Goal: Transaction & Acquisition: Purchase product/service

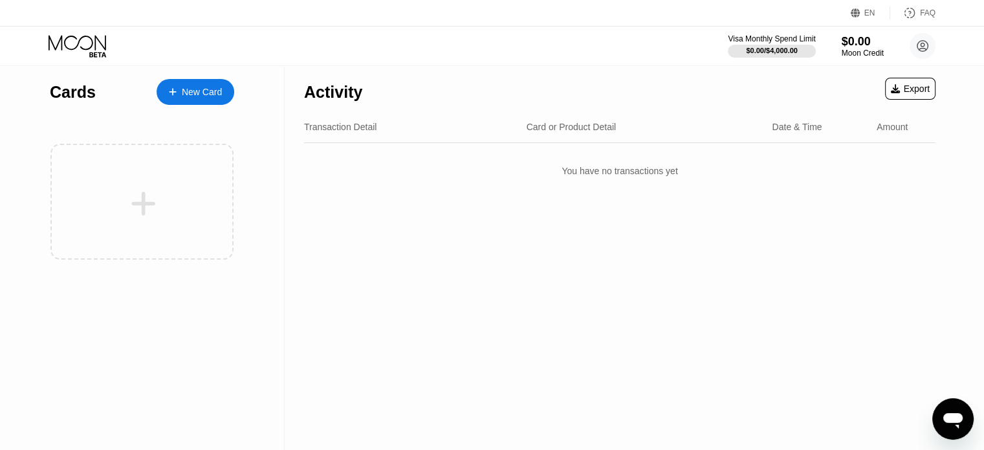
click at [182, 93] on div "New Card" at bounding box center [202, 92] width 40 height 11
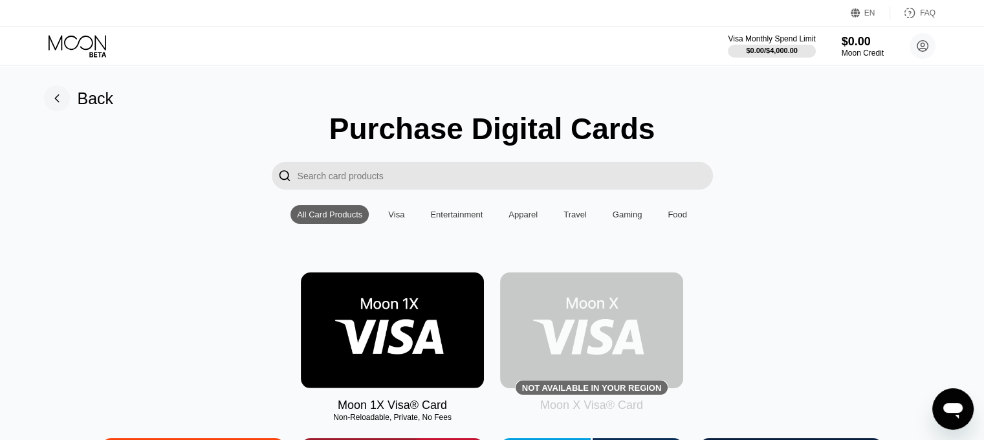
click at [401, 358] on img at bounding box center [392, 330] width 183 height 116
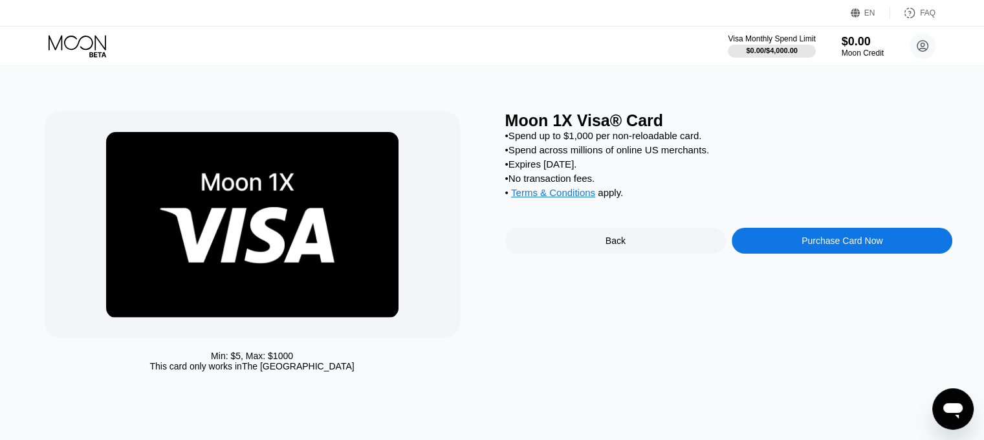
click at [849, 246] on div "Purchase Card Now" at bounding box center [841, 240] width 81 height 10
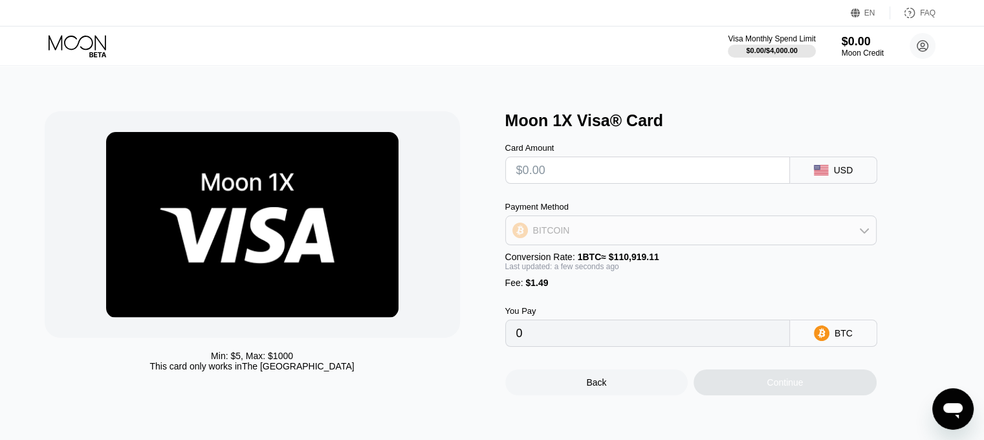
click at [779, 239] on div "BITCOIN" at bounding box center [691, 230] width 370 height 26
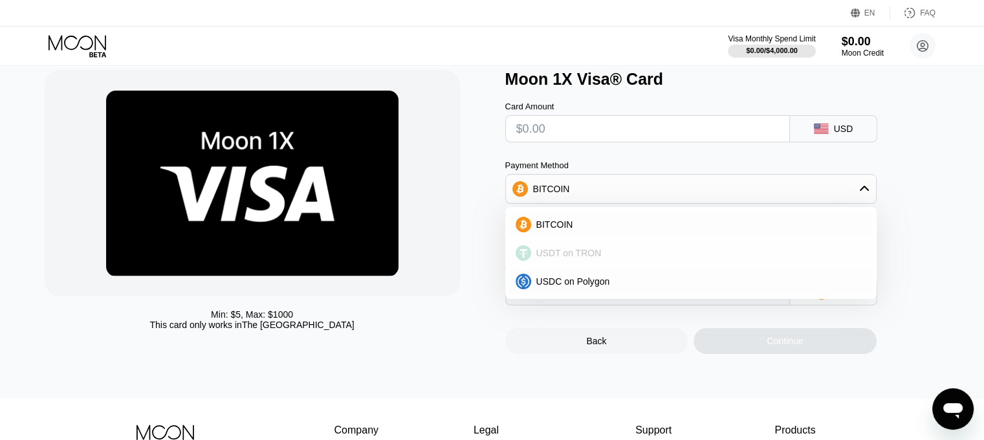
scroll to position [65, 0]
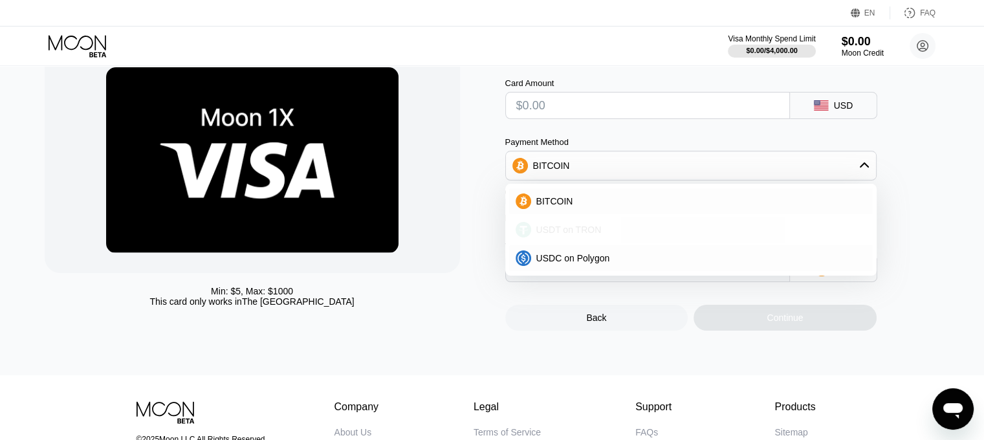
click at [570, 235] on span "USDT on TRON" at bounding box center [568, 229] width 65 height 10
type input "0.00"
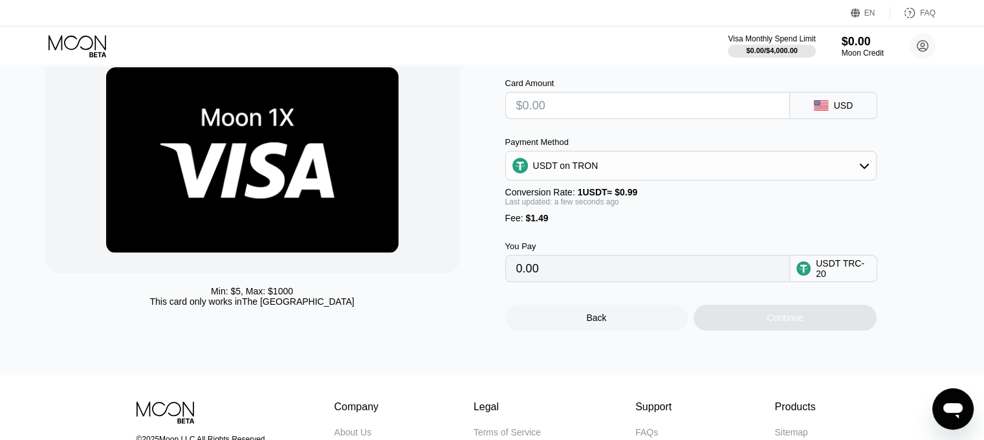
click at [616, 278] on input "0.00" at bounding box center [647, 269] width 263 height 26
drag, startPoint x: 523, startPoint y: 310, endPoint x: 572, endPoint y: 274, distance: 60.5
click at [527, 305] on div "Back Continue" at bounding box center [712, 306] width 414 height 49
drag, startPoint x: 842, startPoint y: 288, endPoint x: 856, endPoint y: 270, distance: 23.2
click at [844, 279] on div "USDT TRC-20" at bounding box center [843, 268] width 54 height 21
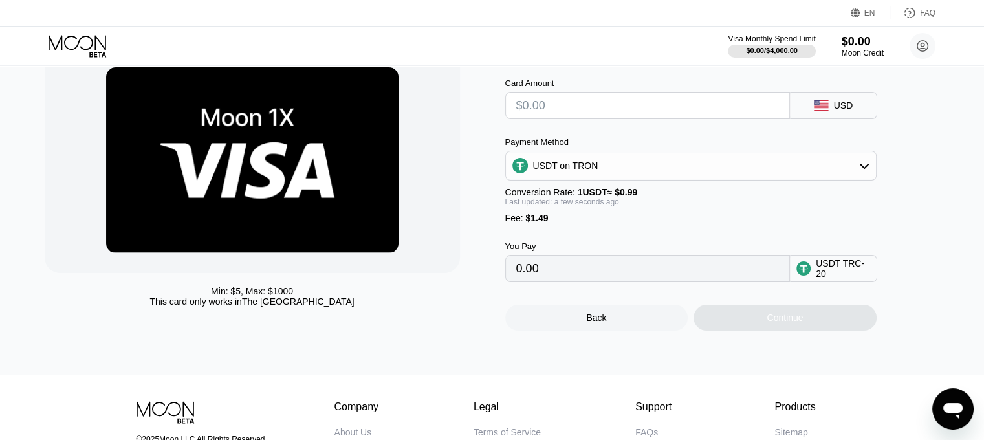
click at [864, 279] on div "USDT TRC-20" at bounding box center [843, 268] width 54 height 21
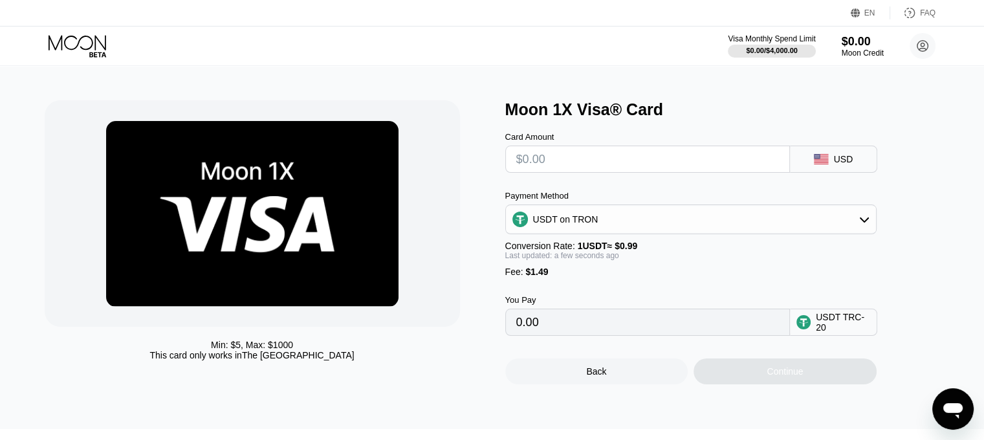
scroll to position [3, 0]
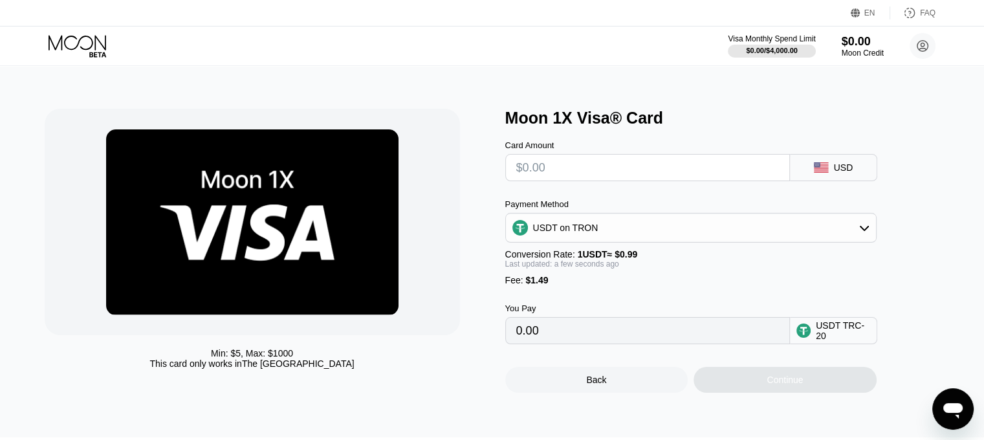
click at [797, 338] on circle at bounding box center [803, 330] width 14 height 14
drag, startPoint x: 660, startPoint y: 362, endPoint x: 637, endPoint y: 336, distance: 34.3
click at [658, 360] on div "Back Continue" at bounding box center [712, 368] width 414 height 49
click at [858, 332] on div "USDT TRC-20" at bounding box center [843, 330] width 54 height 21
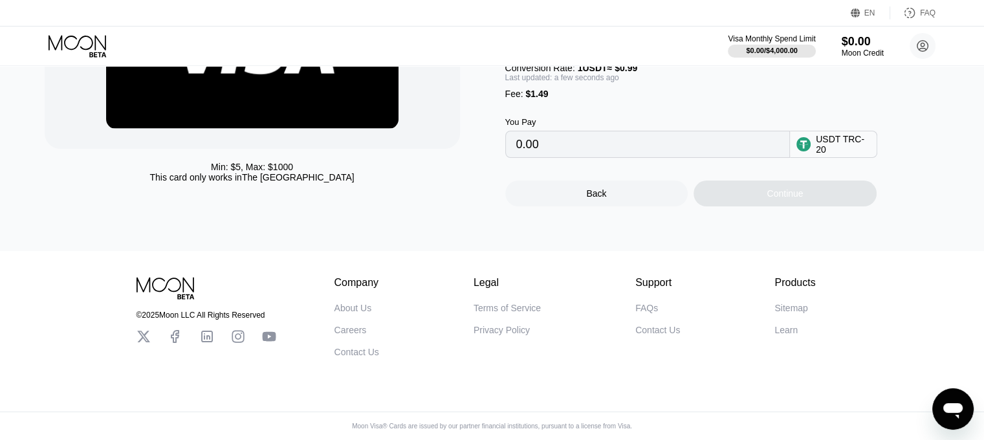
scroll to position [197, 0]
click at [794, 214] on div "Min: $ 5 , Max: $ 1000 This card only works in The United States Moon 1X Visa® …" at bounding box center [492, 64] width 994 height 374
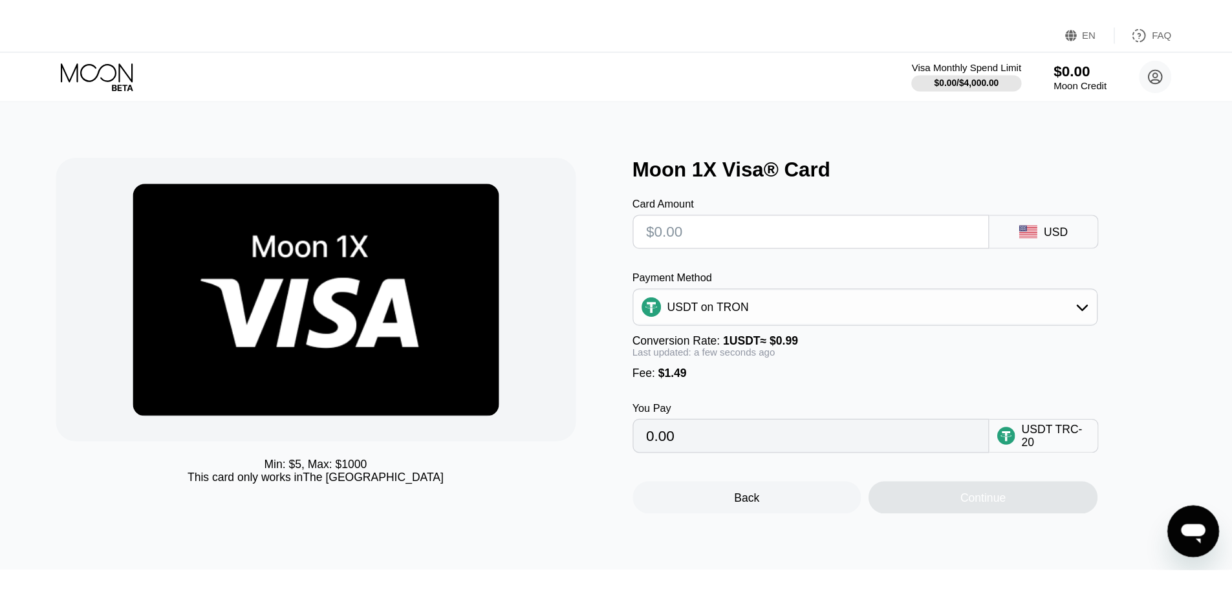
scroll to position [0, 0]
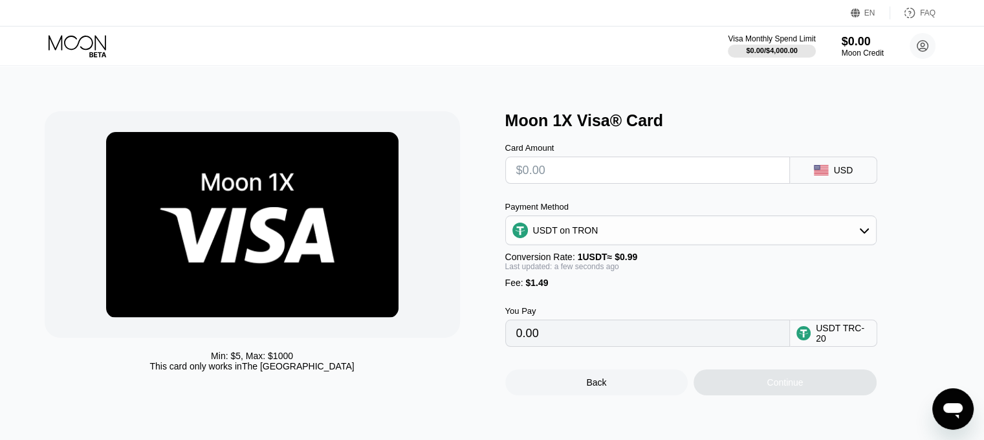
click at [611, 179] on input "text" at bounding box center [647, 170] width 263 height 26
type input "$1"
type input "2.52"
type input "0.00"
type input "$5"
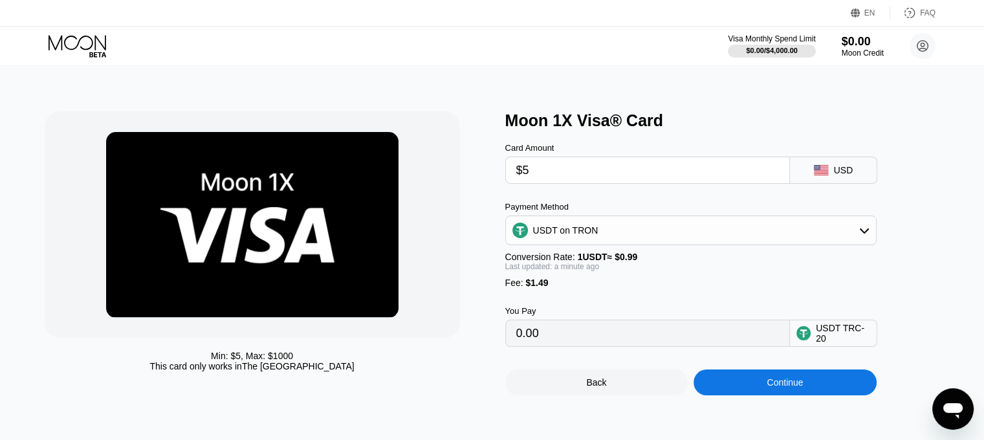
type input "6.56"
type input "0.00"
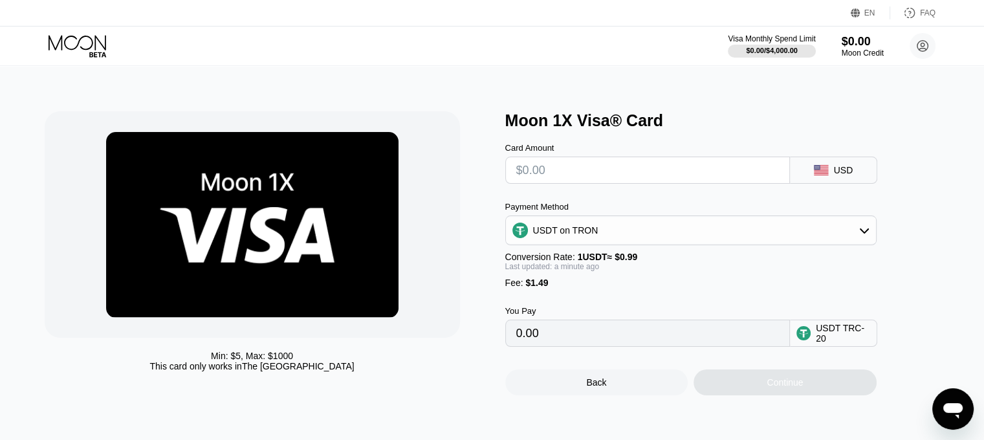
type input "$3"
type input "4.54"
type input "0.00"
type input "$5"
type input "6.56"
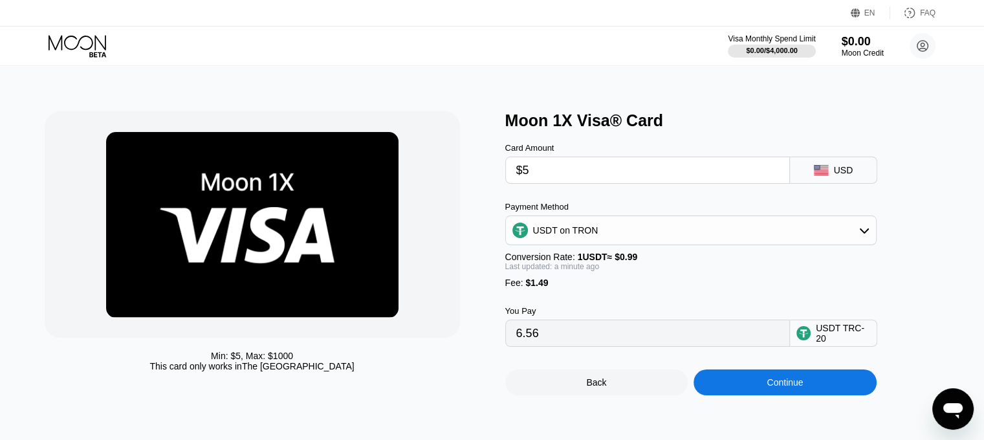
type input "$5"
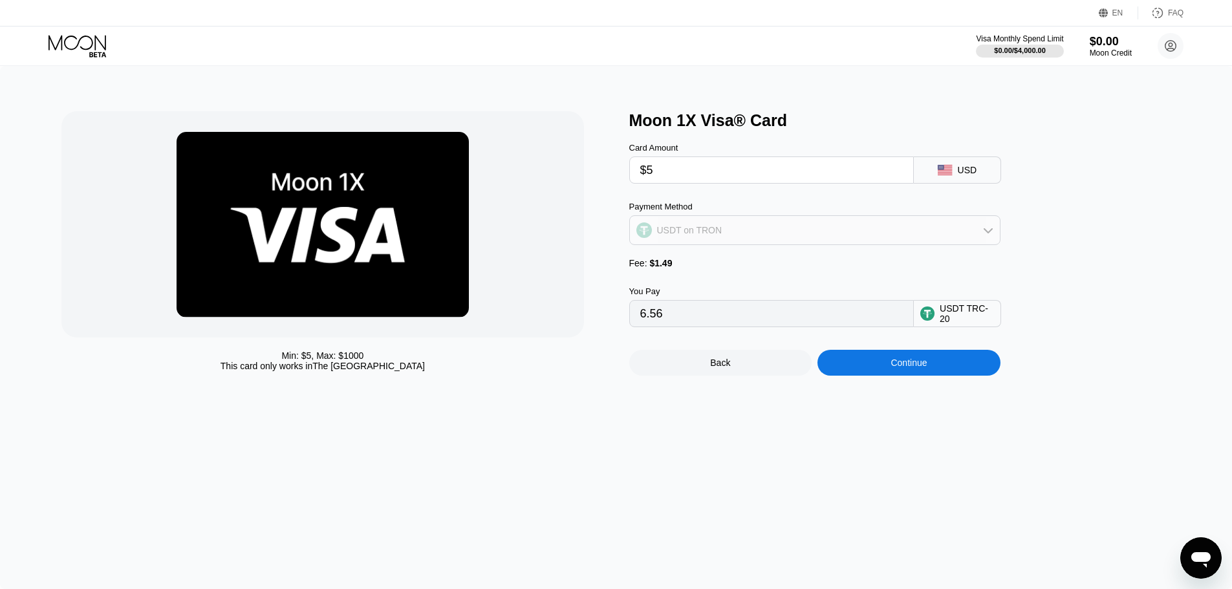
click at [701, 235] on div "USDT on TRON" at bounding box center [689, 230] width 65 height 10
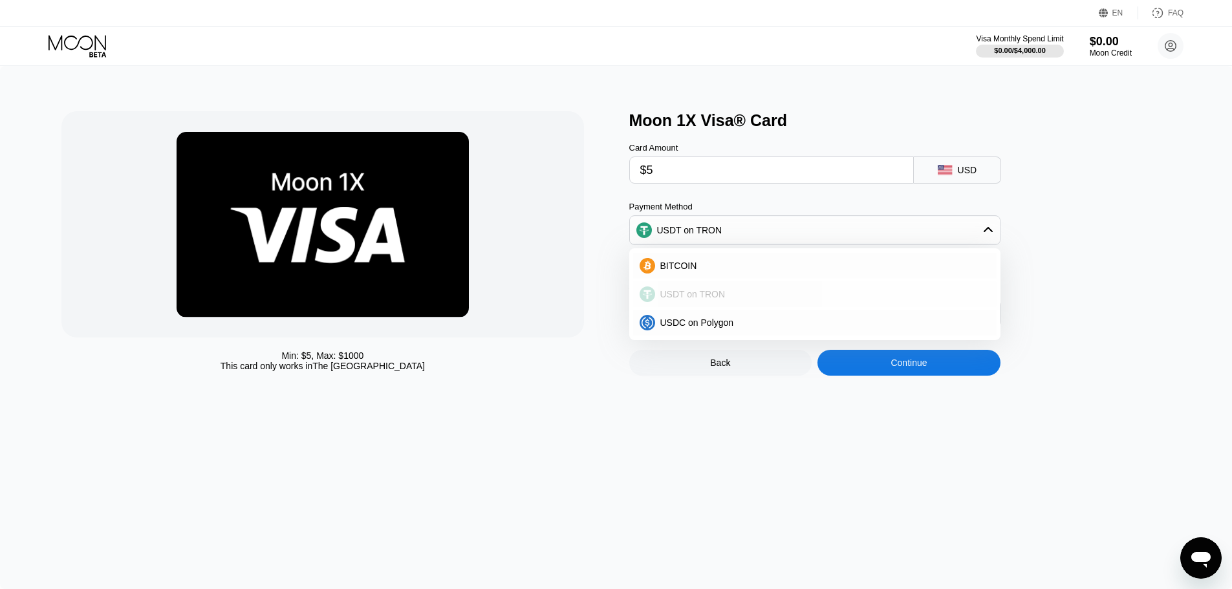
click at [719, 299] on span "USDT on TRON" at bounding box center [692, 294] width 65 height 10
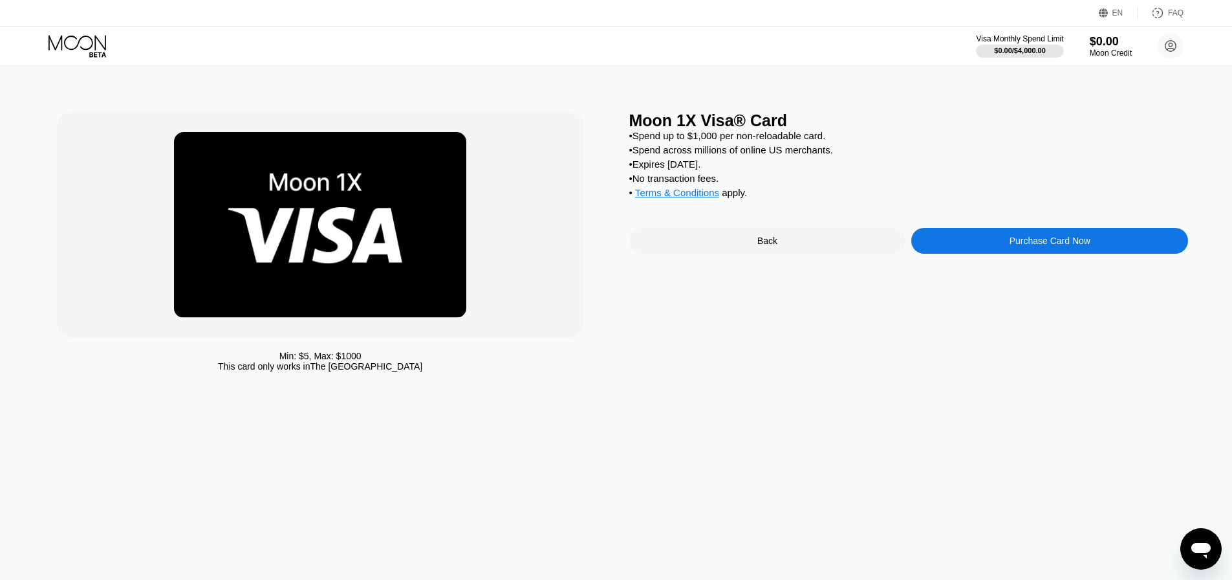
click at [1049, 246] on div "Purchase Card Now" at bounding box center [1050, 240] width 81 height 10
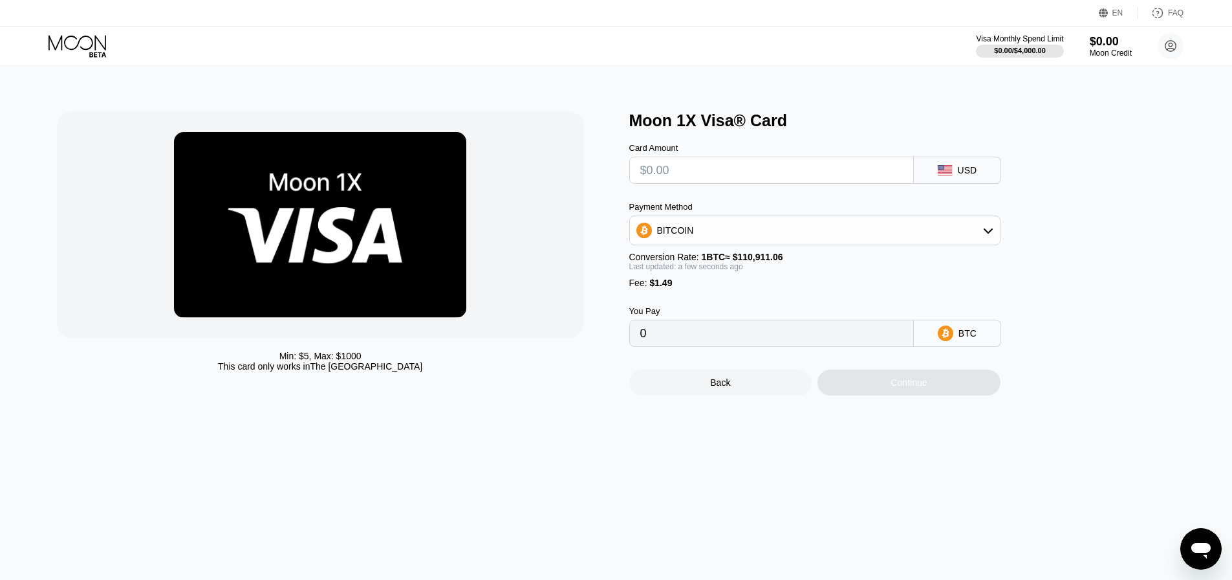
click at [769, 168] on input "text" at bounding box center [771, 170] width 263 height 26
click at [970, 172] on div "USD" at bounding box center [967, 170] width 19 height 10
click at [832, 183] on input "text" at bounding box center [771, 170] width 263 height 26
type input "$5"
type input "0.00005852"
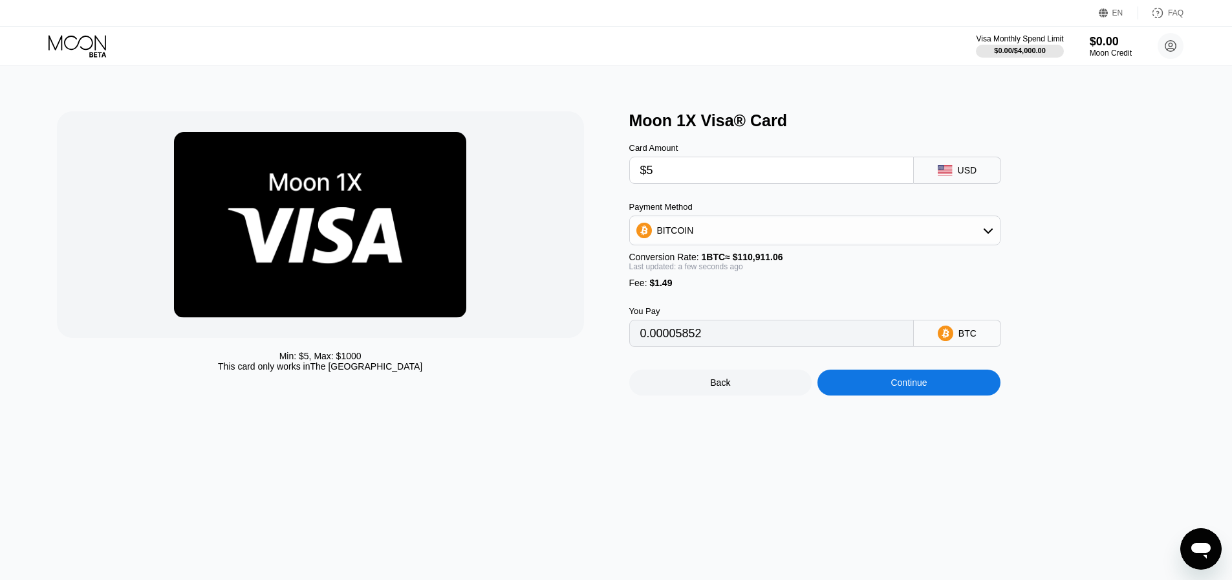
type input "$5"
click at [766, 232] on div "BITCOIN" at bounding box center [815, 230] width 370 height 26
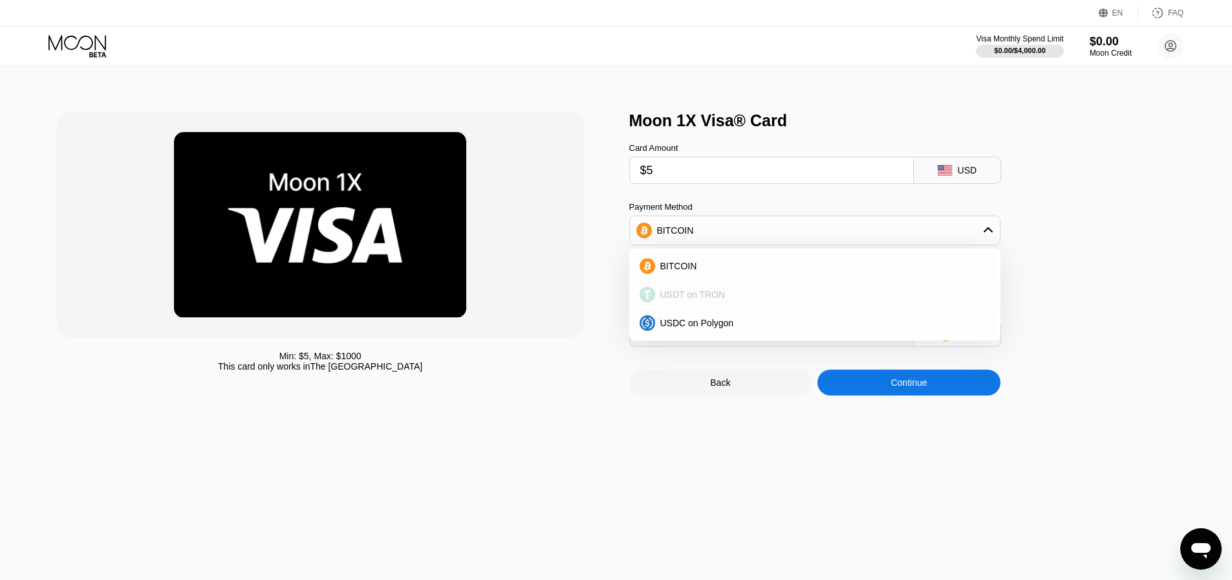
click at [752, 289] on div "USDT on TRON" at bounding box center [815, 294] width 364 height 26
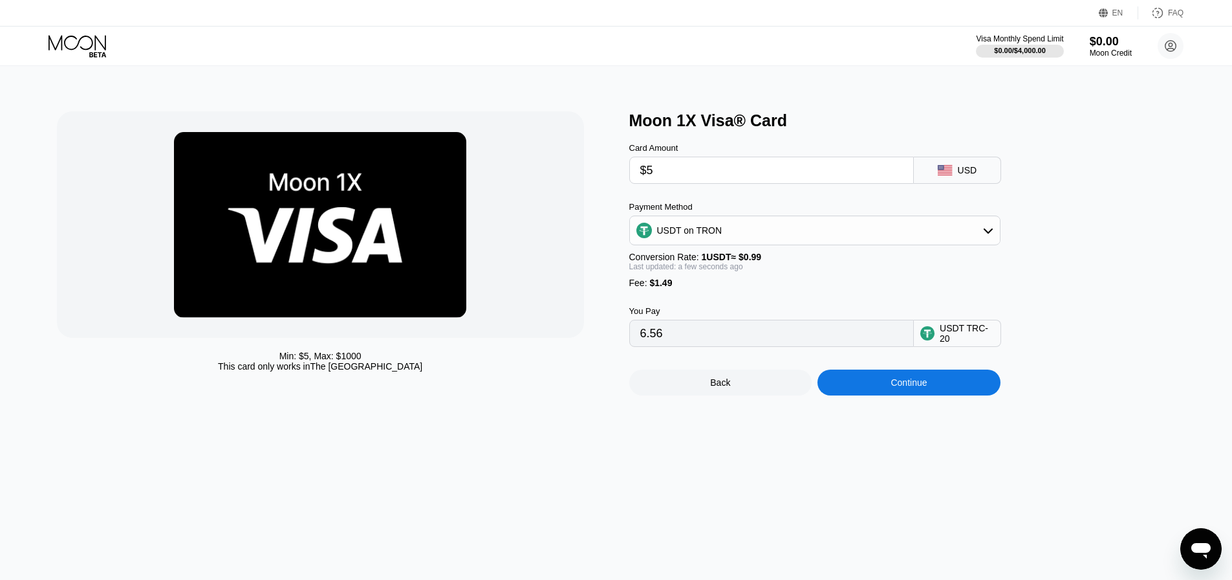
click at [927, 387] on div "Continue" at bounding box center [909, 382] width 36 height 10
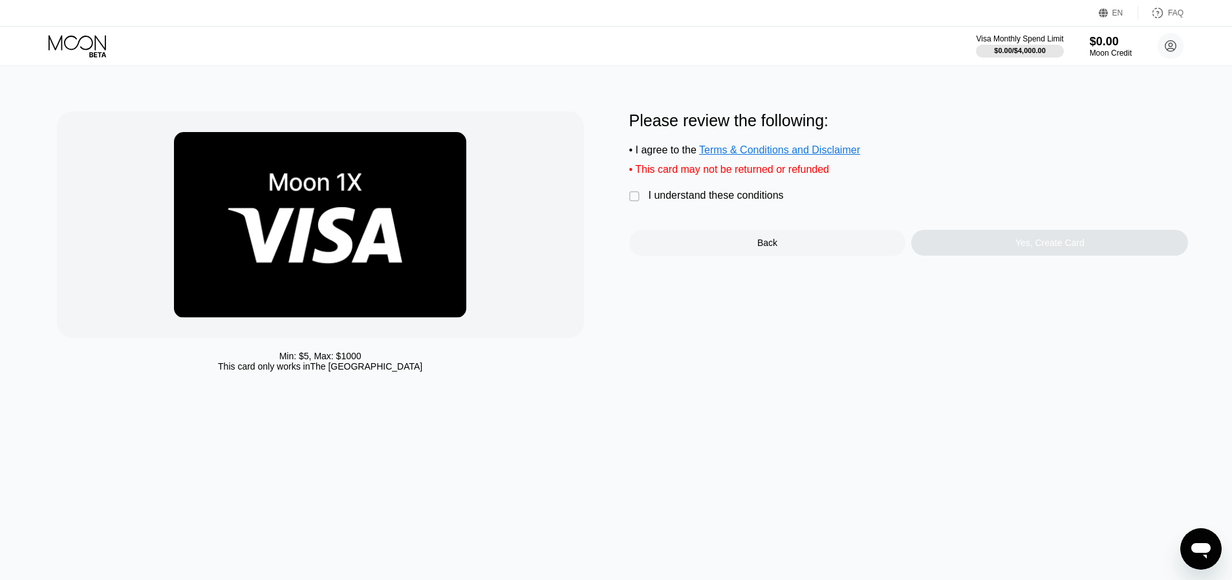
click at [660, 201] on div "I understand these conditions" at bounding box center [716, 196] width 135 height 12
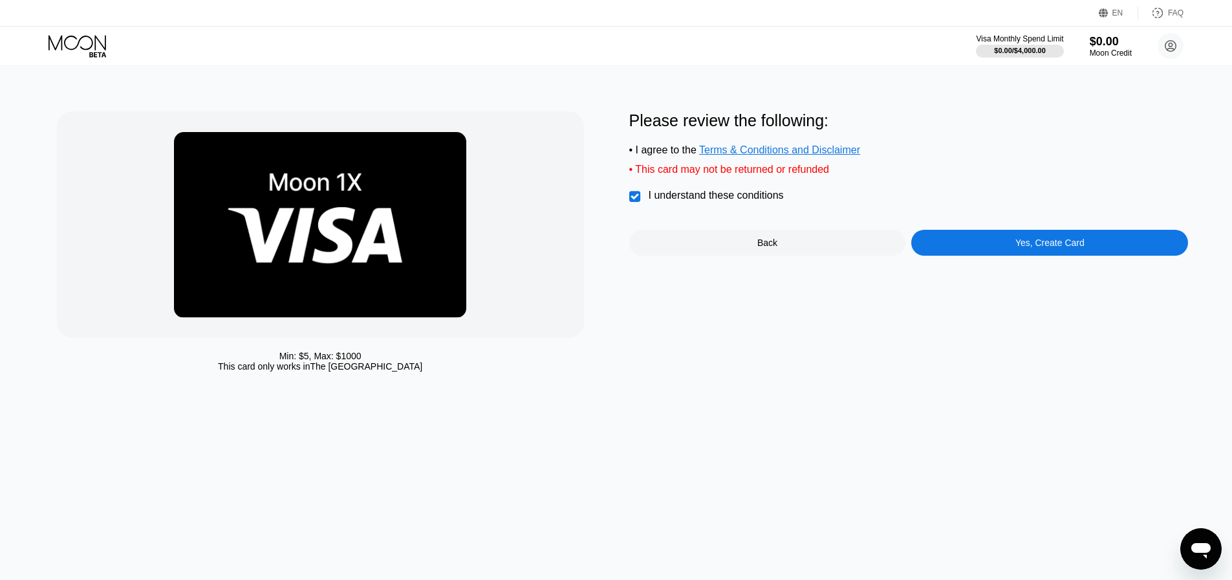
scroll to position [0, 5]
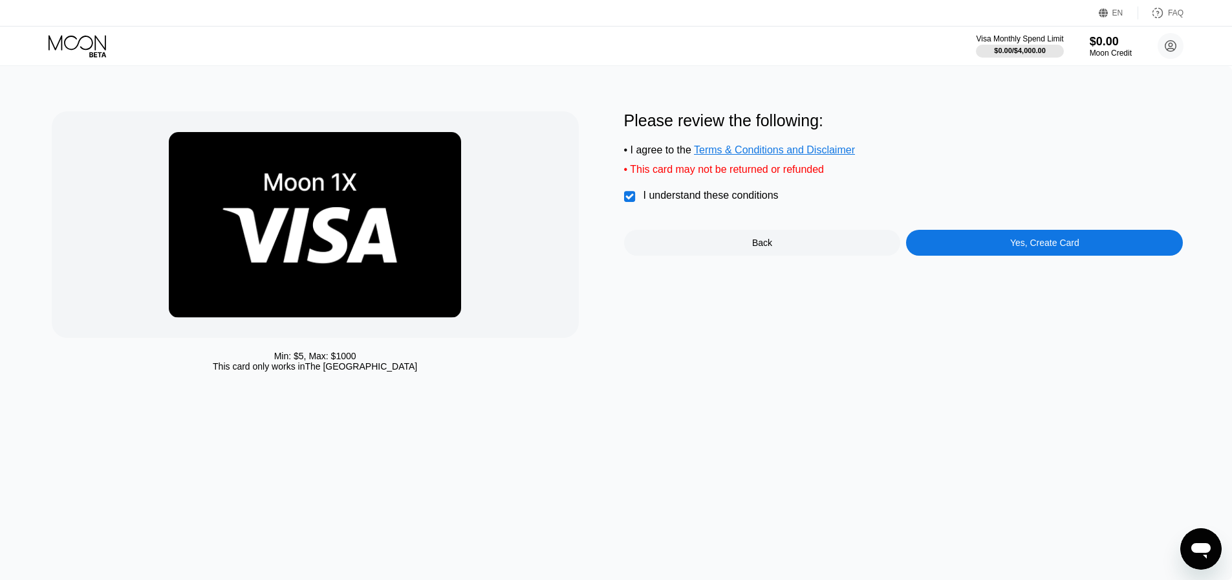
click at [972, 239] on div "Yes, Create Card" at bounding box center [1044, 243] width 277 height 26
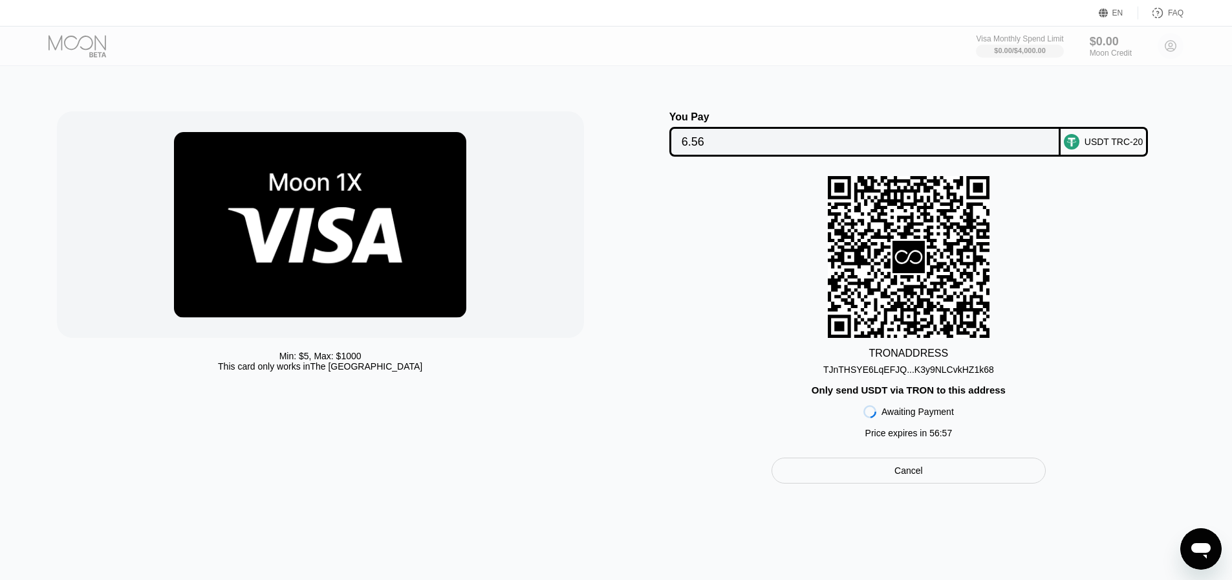
click at [1116, 146] on div "USDT TRC-20" at bounding box center [1114, 141] width 59 height 10
click at [912, 499] on div "Min: $ 5 , Max: $ 1000 This card only works in The United States You Pay 6.56 U…" at bounding box center [616, 323] width 1242 height 514
click at [910, 483] on div "Cancel" at bounding box center [909, 470] width 274 height 26
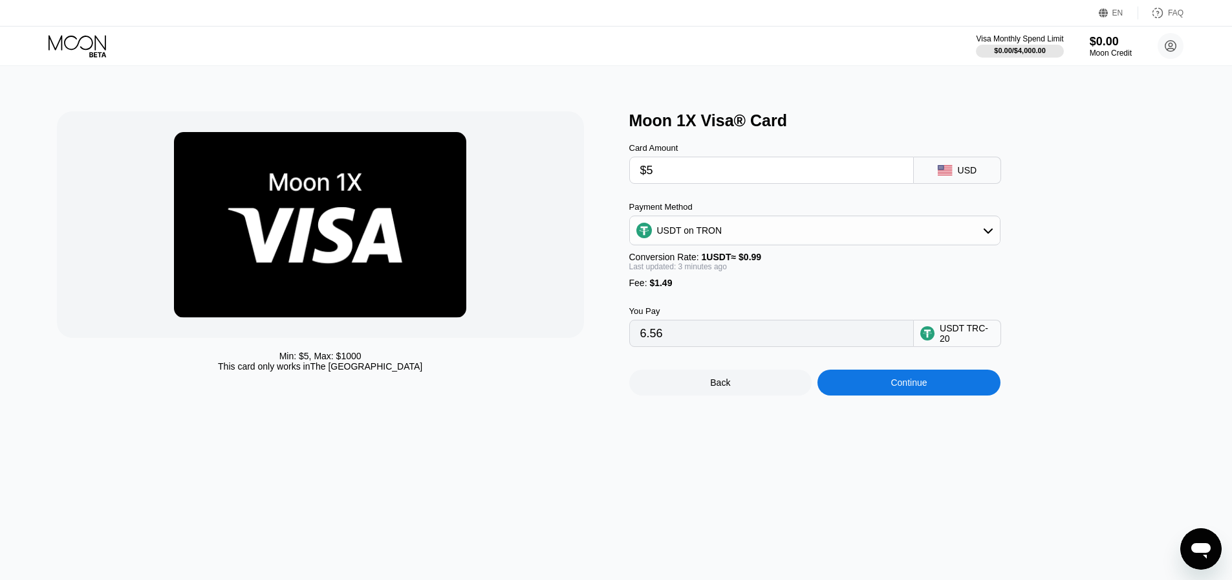
click at [748, 237] on div "USDT on TRON" at bounding box center [815, 230] width 370 height 26
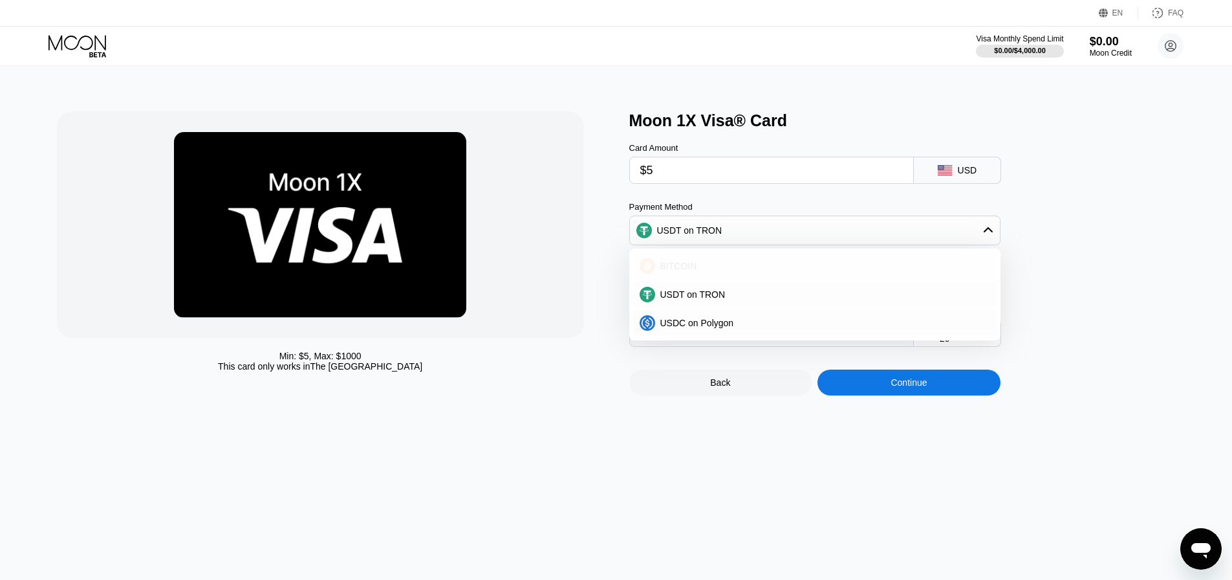
click at [735, 271] on div "BITCOIN" at bounding box center [822, 266] width 335 height 10
type input "0.00005849"
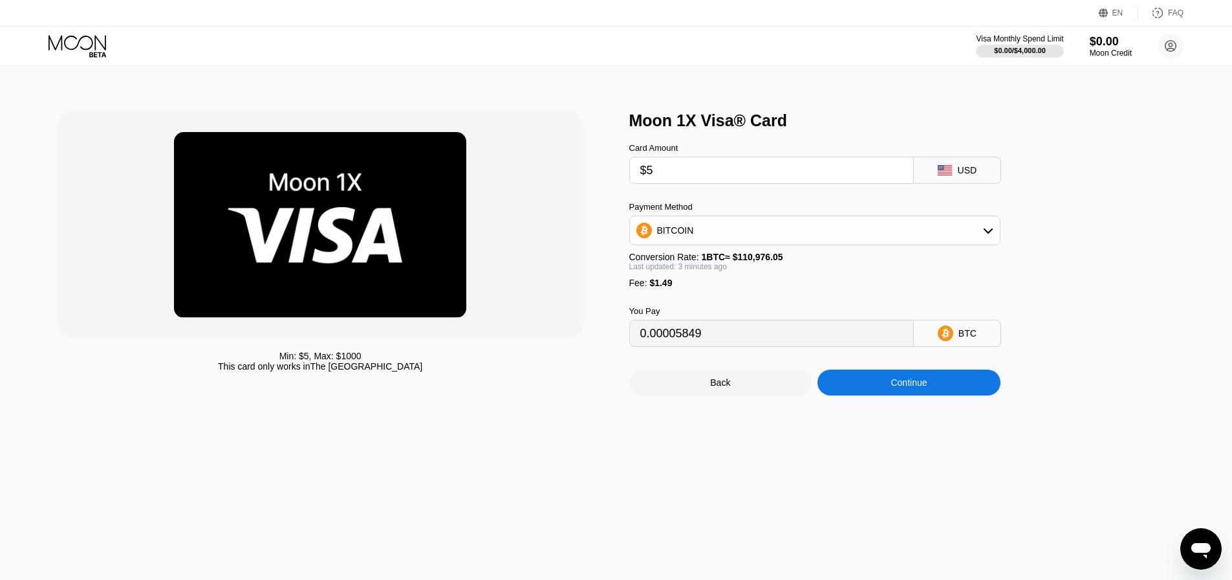
click at [709, 340] on input "0.00005849" at bounding box center [771, 333] width 263 height 26
click at [916, 387] on div "Continue" at bounding box center [909, 382] width 36 height 10
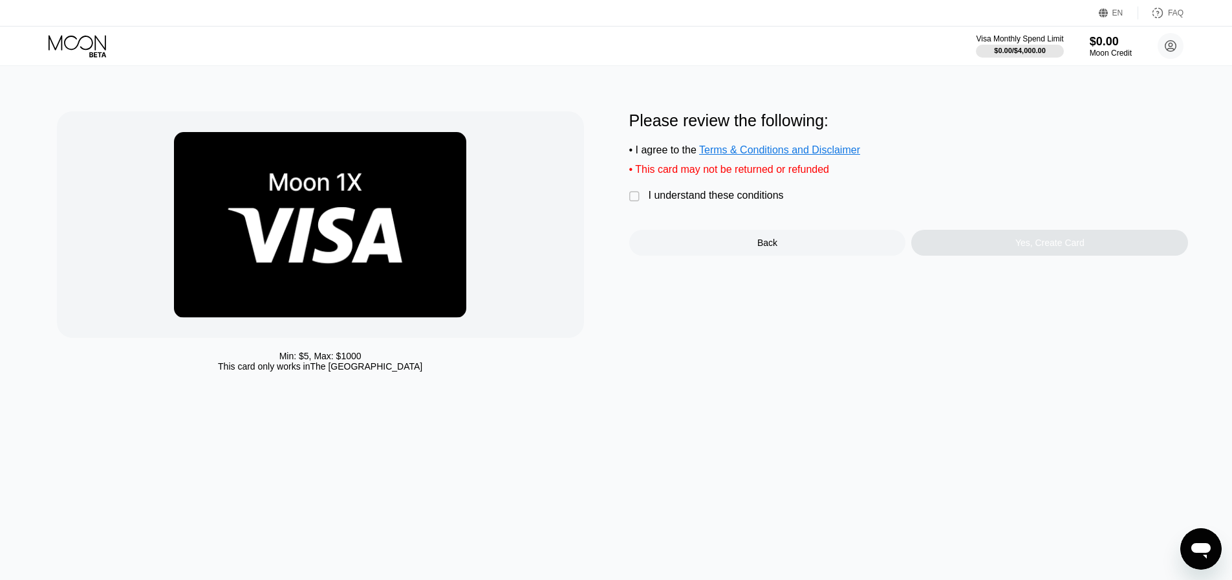
click at [725, 193] on div "Please review the following: • I agree to the Terms & Conditions and Disclaimer…" at bounding box center [909, 183] width 560 height 144
click at [734, 201] on div "I understand these conditions" at bounding box center [716, 196] width 135 height 12
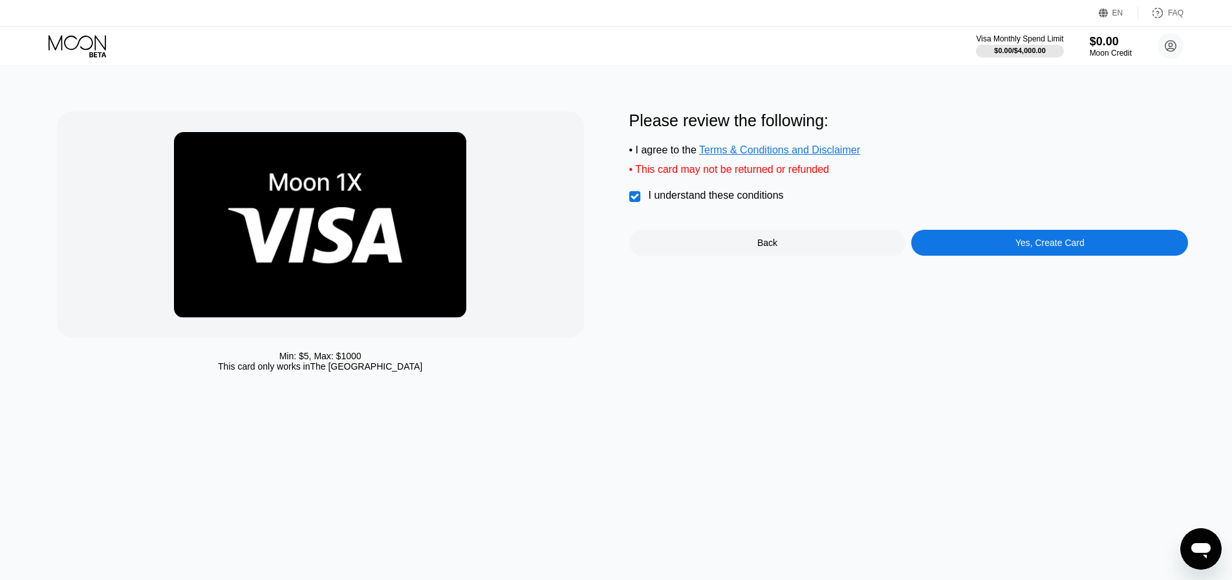
click at [1034, 247] on div "Yes, Create Card" at bounding box center [1050, 242] width 69 height 10
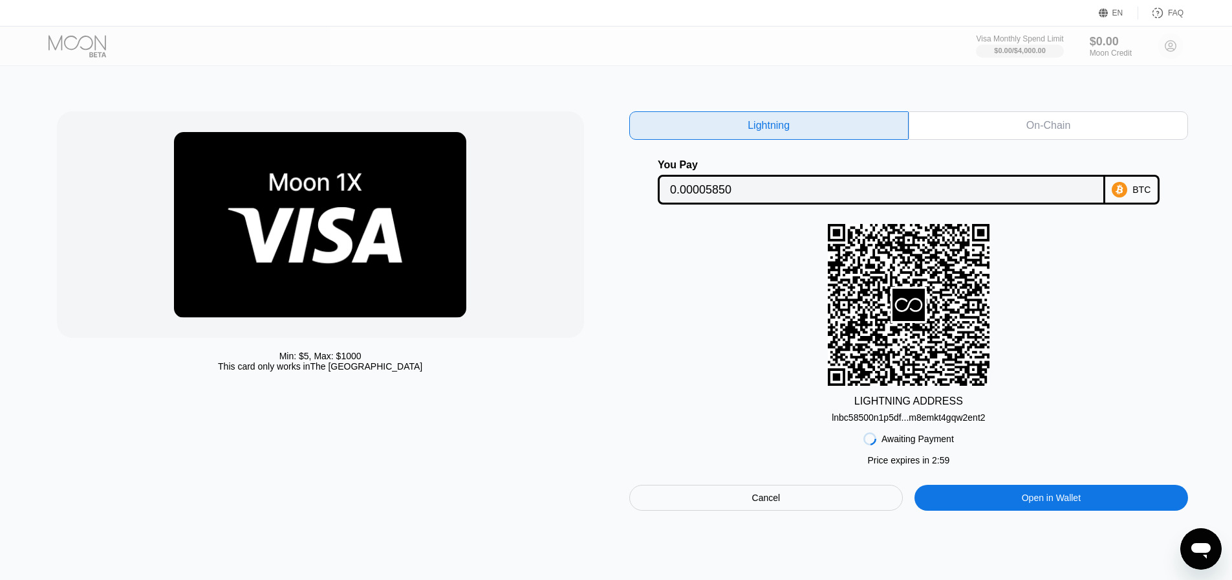
click at [719, 193] on input "0.00005850" at bounding box center [881, 190] width 423 height 26
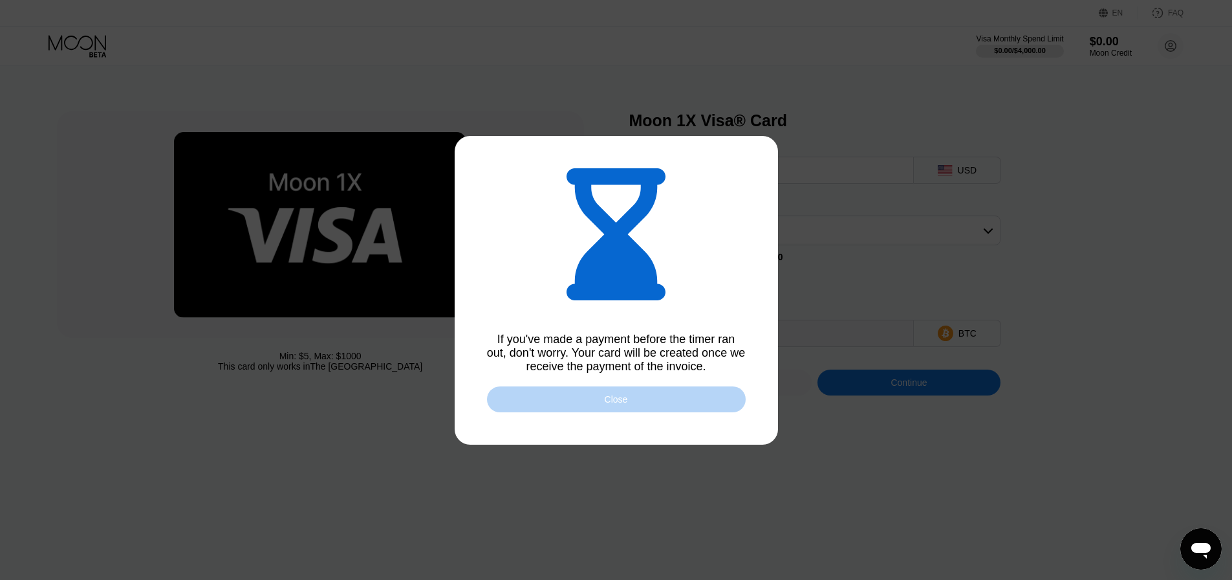
click at [627, 394] on div "Close" at bounding box center [616, 399] width 259 height 26
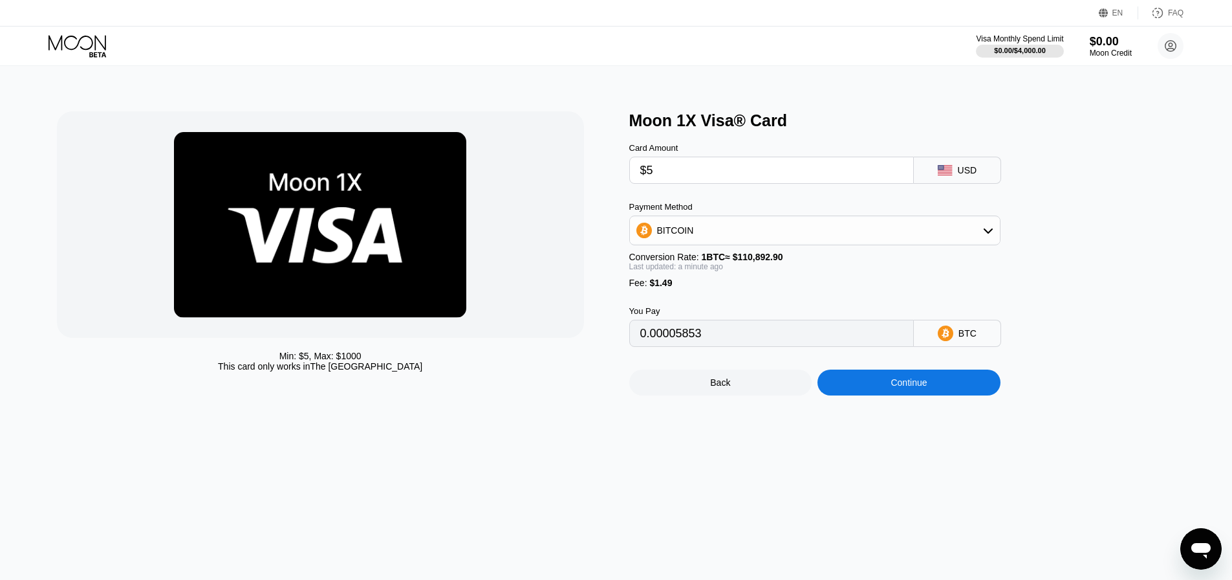
click at [731, 346] on input "0.00005853" at bounding box center [771, 333] width 263 height 26
click at [730, 346] on input "0.00005853" at bounding box center [771, 333] width 263 height 26
click at [820, 316] on div "You Pay" at bounding box center [771, 311] width 285 height 10
click at [840, 517] on div "Min: $ 5 , Max: $ 1000 This card only works in The United States Moon 1X Visa® …" at bounding box center [616, 323] width 1242 height 514
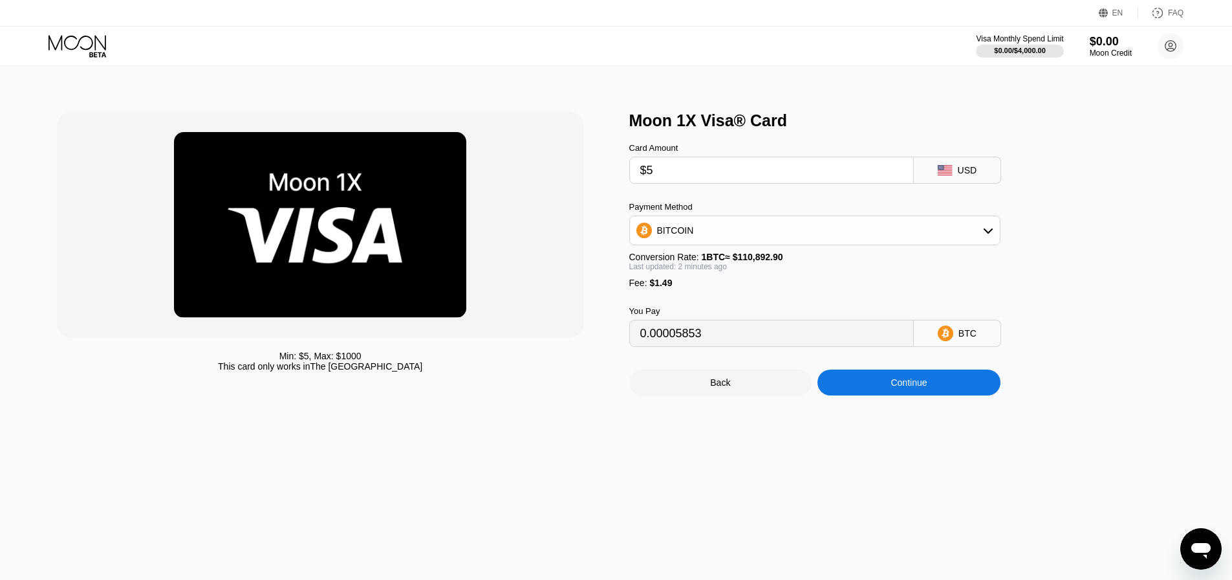
click at [744, 262] on span "1 BTC ≈ $110,892.90" at bounding box center [743, 257] width 82 height 10
click at [767, 243] on div "BITCOIN" at bounding box center [815, 230] width 370 height 26
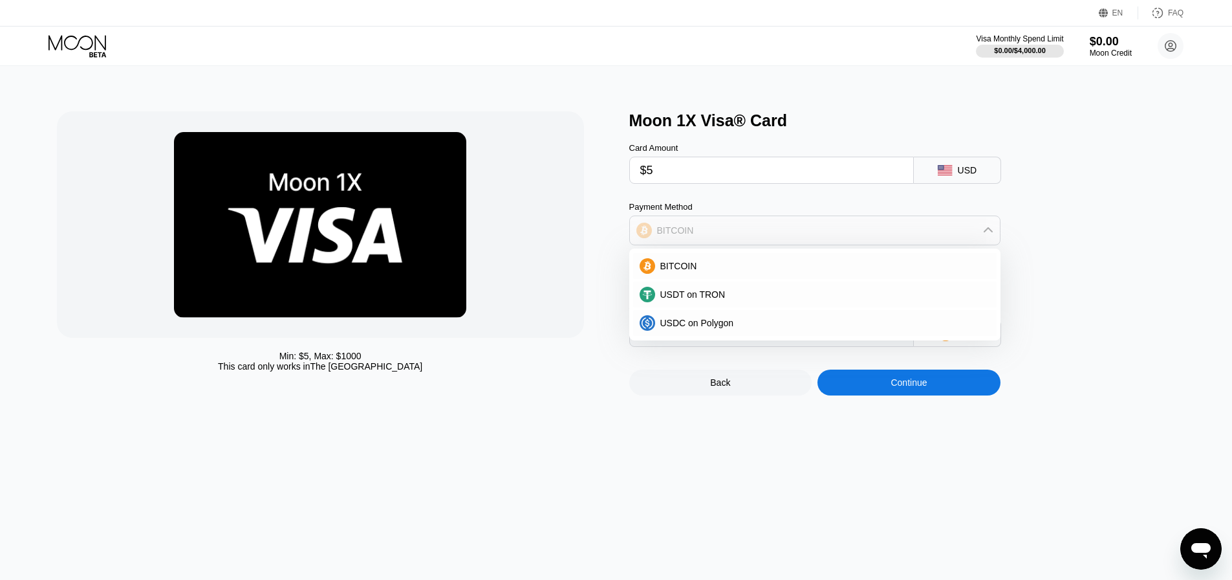
click at [767, 243] on div "BITCOIN" at bounding box center [815, 230] width 370 height 26
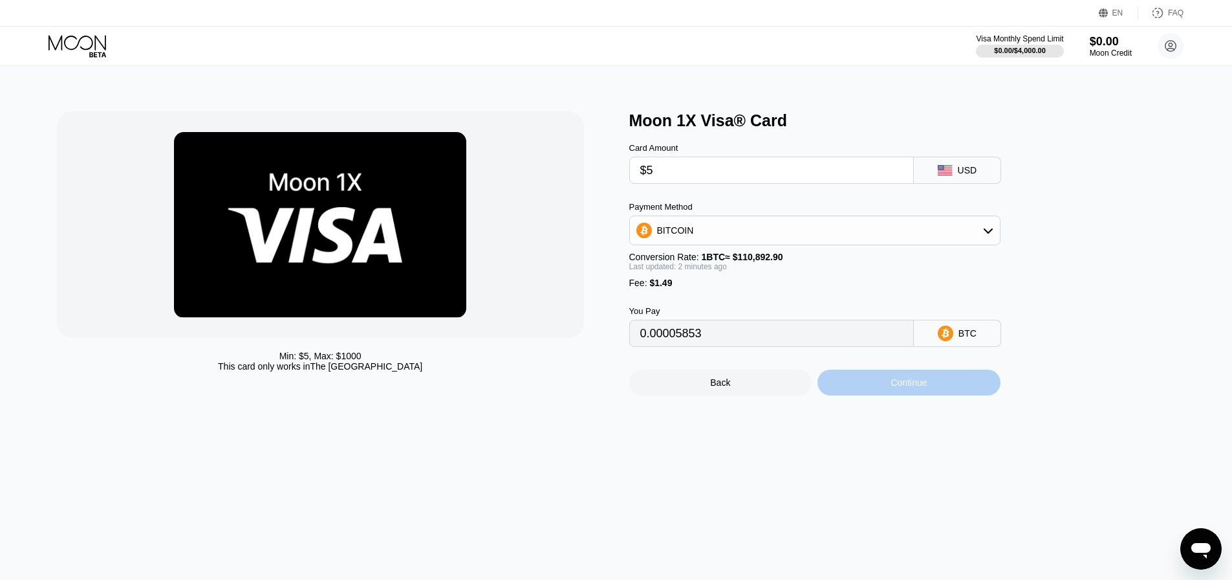
click at [892, 395] on div "Continue" at bounding box center [909, 382] width 183 height 26
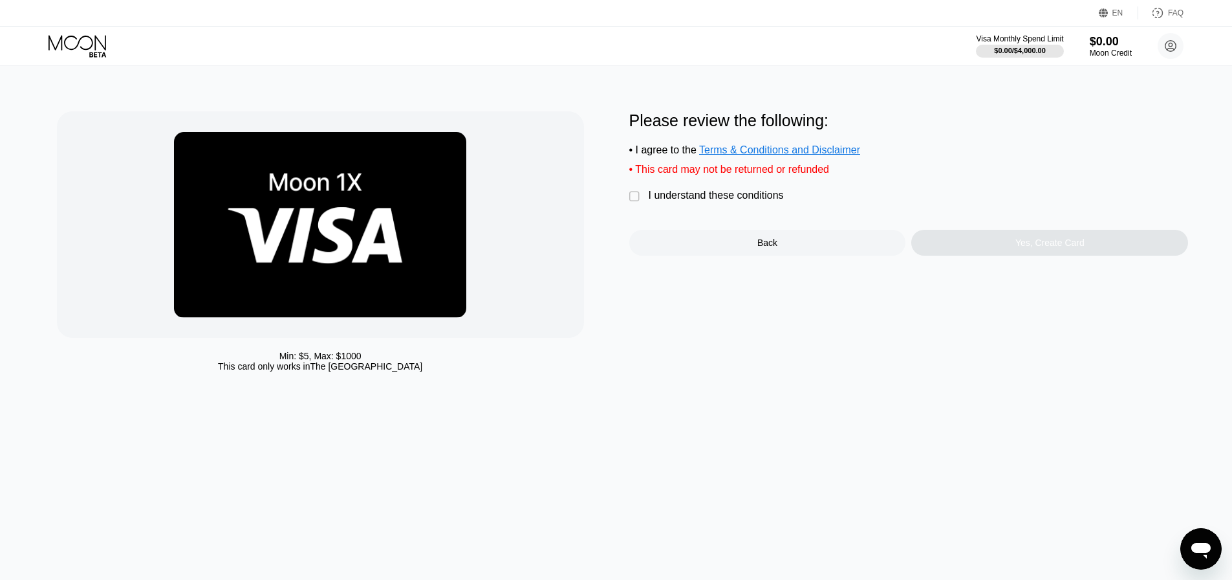
click at [676, 201] on div "I understand these conditions" at bounding box center [716, 196] width 135 height 12
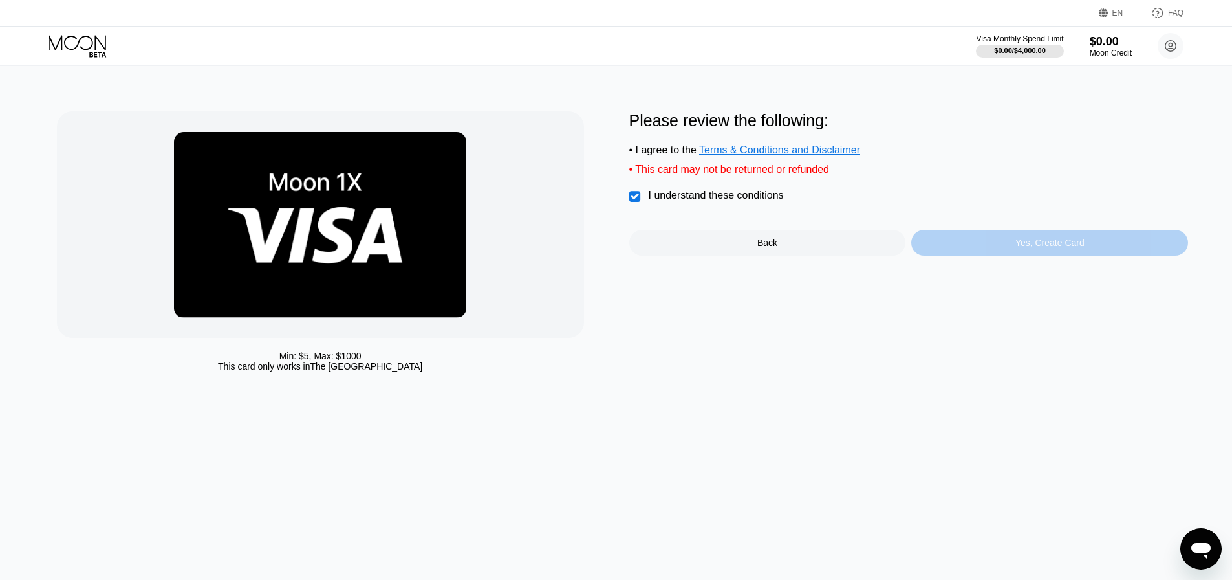
click at [1014, 256] on div "Yes, Create Card" at bounding box center [1049, 243] width 277 height 26
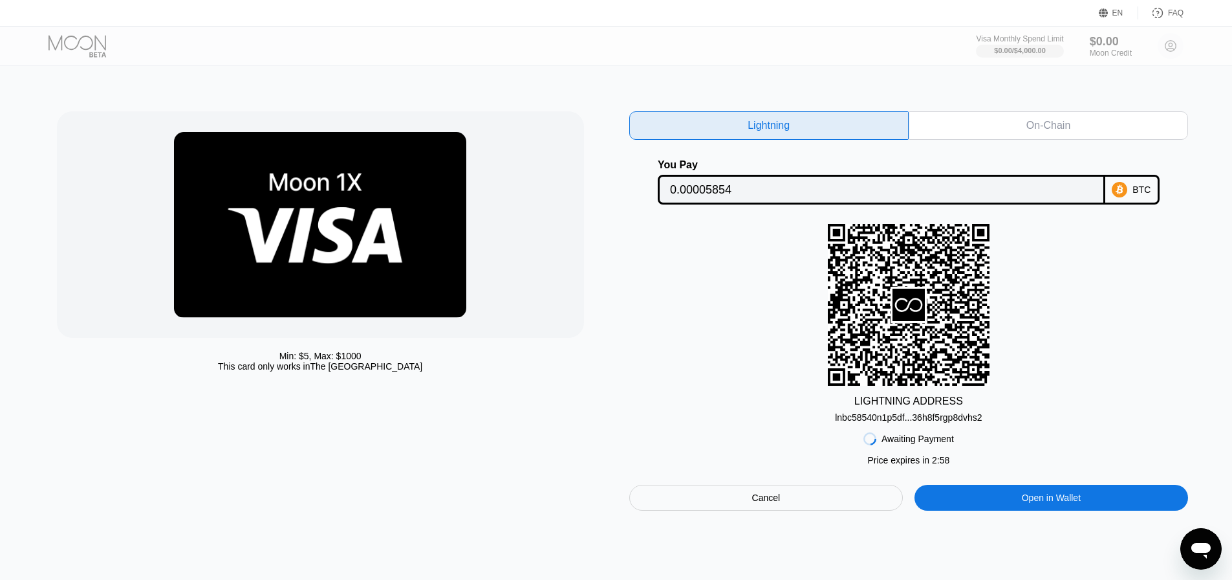
click at [918, 422] on div "lnbc58540n1p5df...36h8f5rgp8dvhs2" at bounding box center [908, 417] width 147 height 10
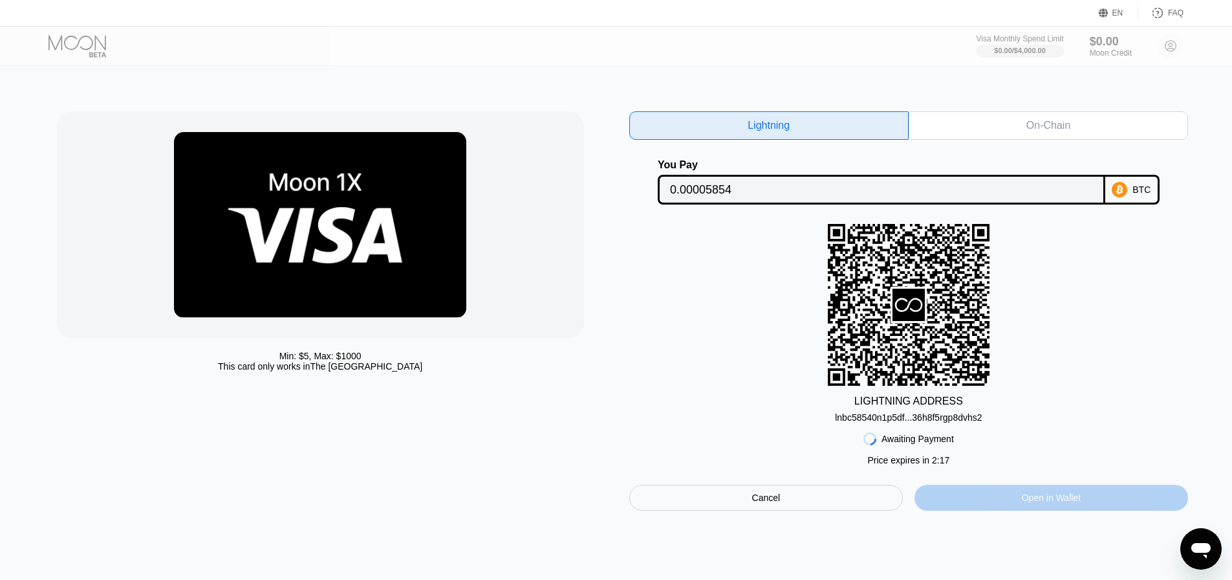
click at [1018, 499] on div "Open in Wallet" at bounding box center [1052, 497] width 274 height 26
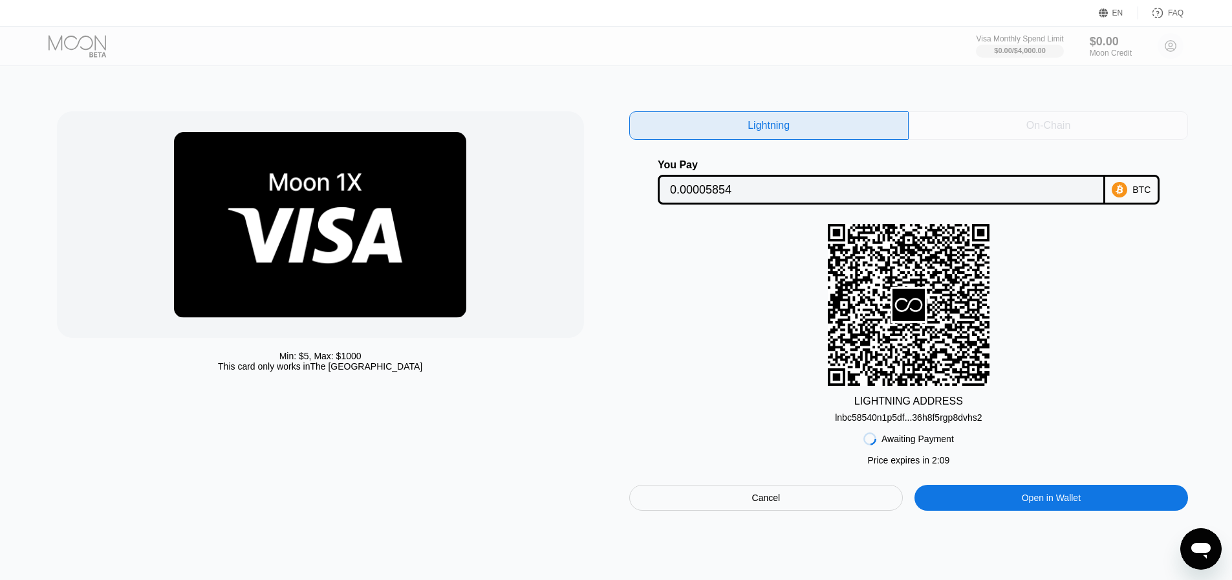
click at [992, 114] on div "On-Chain" at bounding box center [1048, 125] width 279 height 28
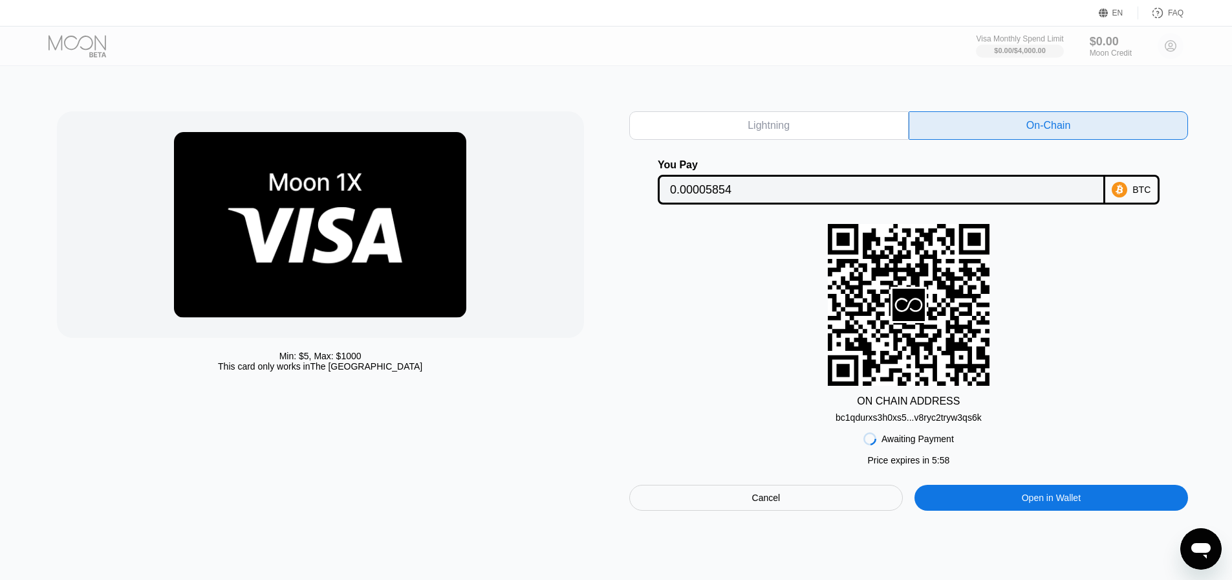
click at [931, 422] on div "bc1qdurxs3h0xs5...v8ryc2tryw3qs6k" at bounding box center [909, 417] width 146 height 10
click at [1031, 187] on input "0.00005854" at bounding box center [881, 190] width 423 height 26
click at [840, 120] on div "Lightning" at bounding box center [768, 125] width 279 height 28
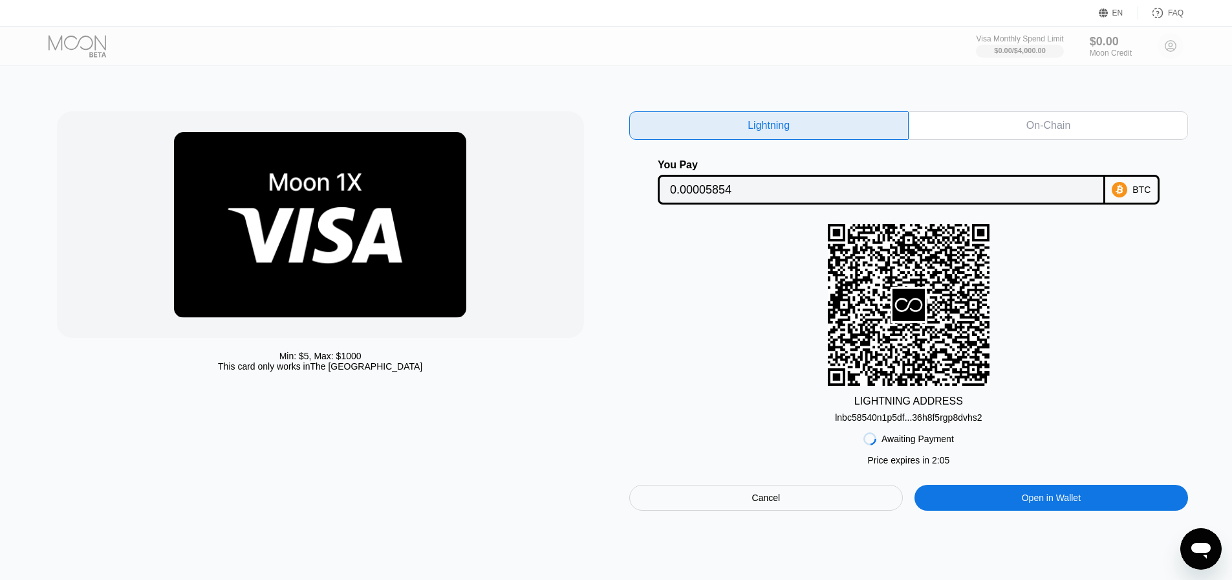
click at [1127, 131] on div "On-Chain" at bounding box center [1048, 125] width 279 height 28
